Goal: Find specific page/section

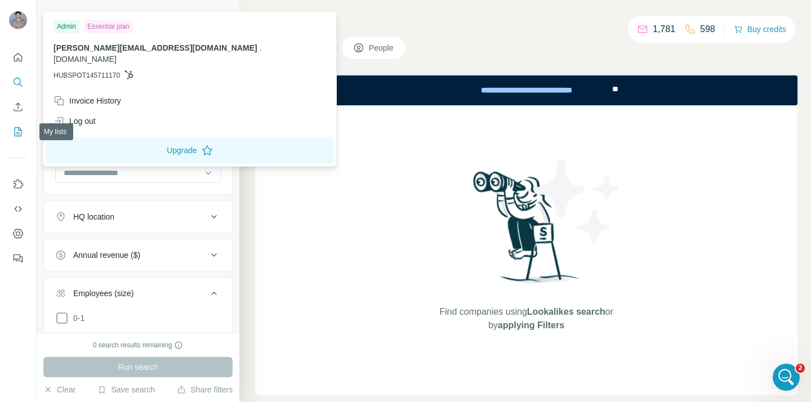
scroll to position [85, 0]
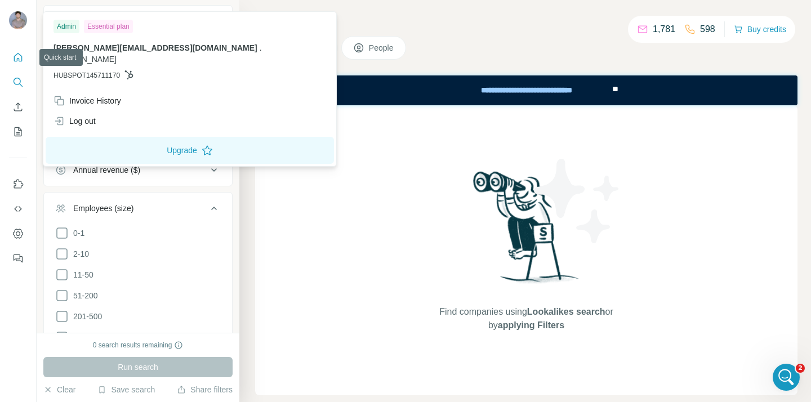
click at [20, 66] on button "Quick start" at bounding box center [18, 57] width 18 height 20
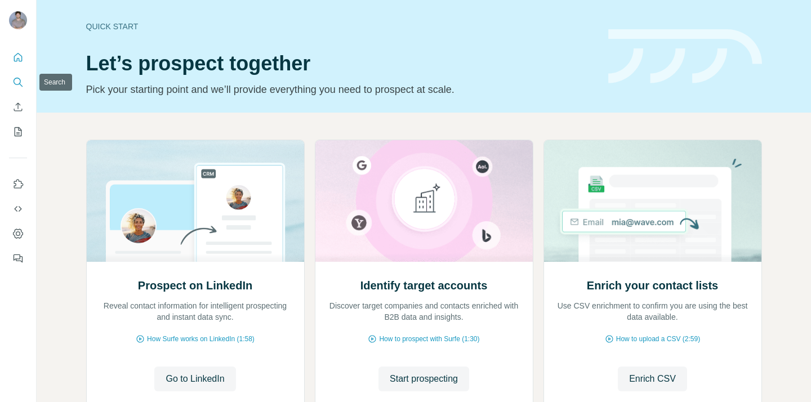
click at [17, 92] on button "Search" at bounding box center [18, 82] width 18 height 20
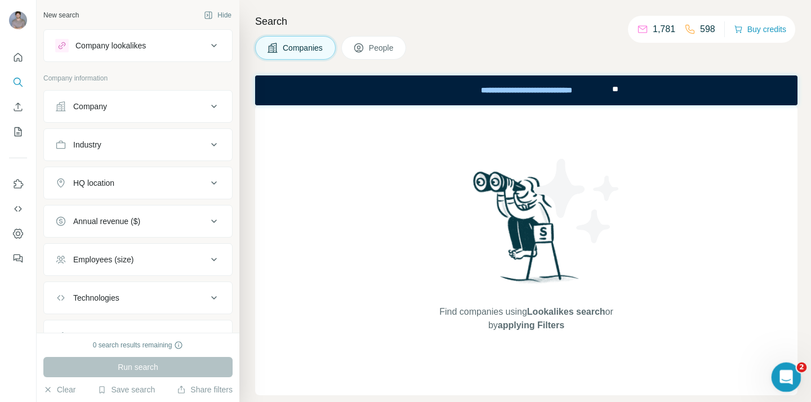
click at [800, 382] on body "New search Hide Company lookalikes Company information Company Industry HQ loca…" at bounding box center [405, 201] width 811 height 402
